Goal: Information Seeking & Learning: Learn about a topic

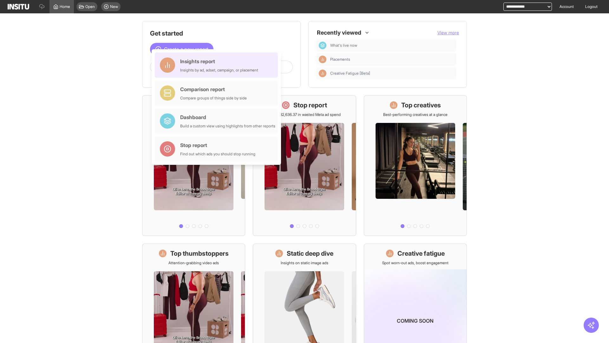
click at [218, 65] on div "Insights report Insights by ad, adset, campaign, or placement" at bounding box center [219, 64] width 78 height 15
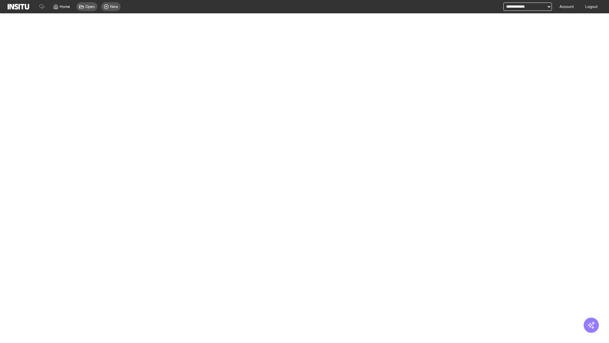
select select "**"
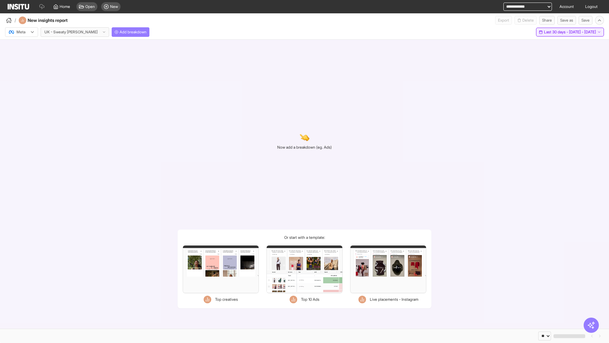
click at [562, 32] on span "Last 30 days - [DATE] - [DATE]" at bounding box center [570, 32] width 52 height 5
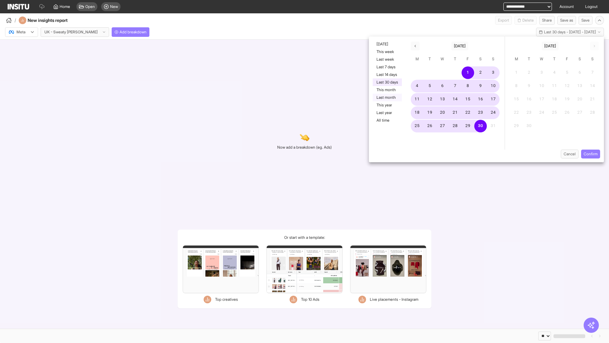
click at [387, 97] on button "Last month" at bounding box center [387, 98] width 29 height 8
